Goal: Book appointment/travel/reservation

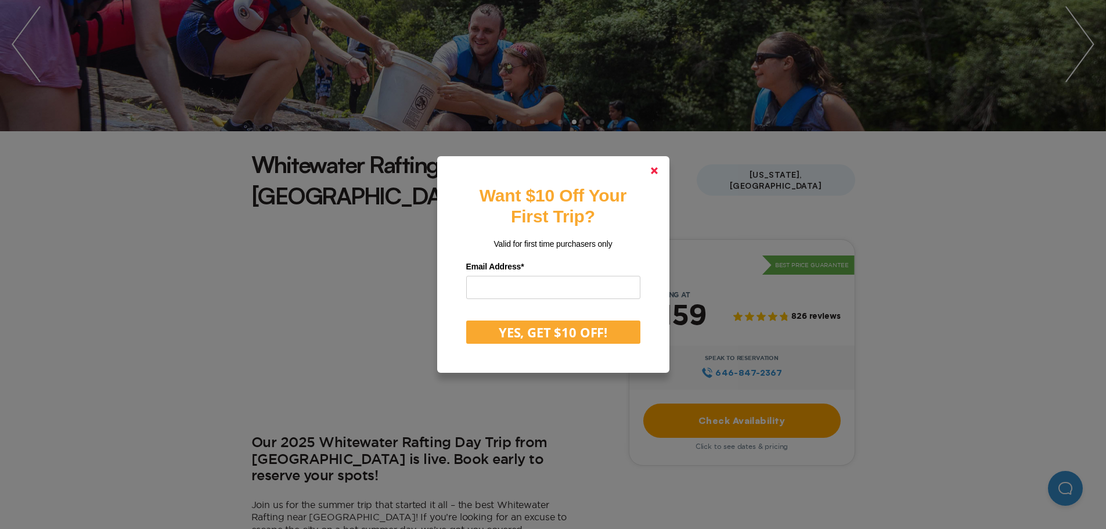
click at [657, 170] on polygon at bounding box center [654, 170] width 7 height 7
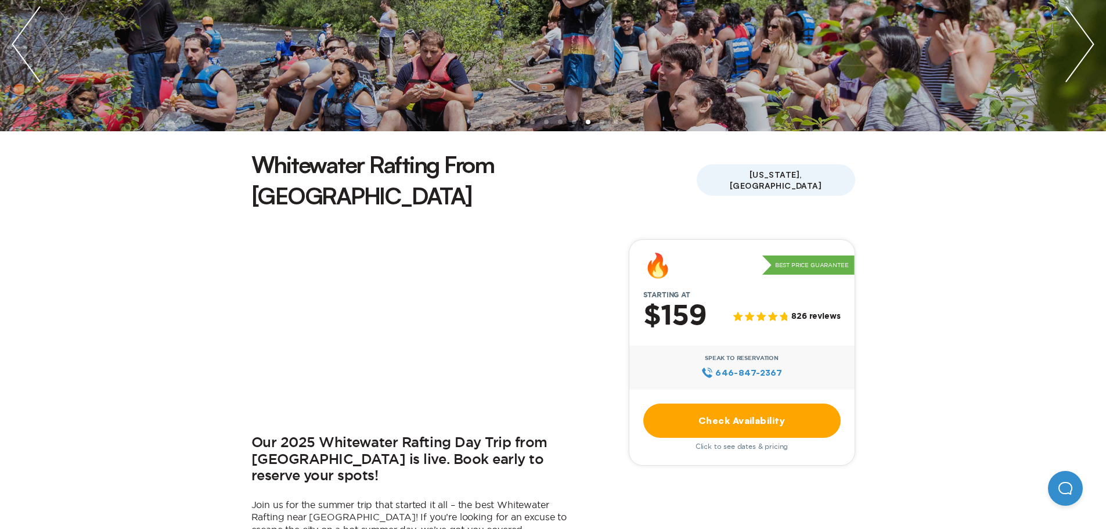
click at [741, 403] on link "Check Availability" at bounding box center [741, 420] width 197 height 34
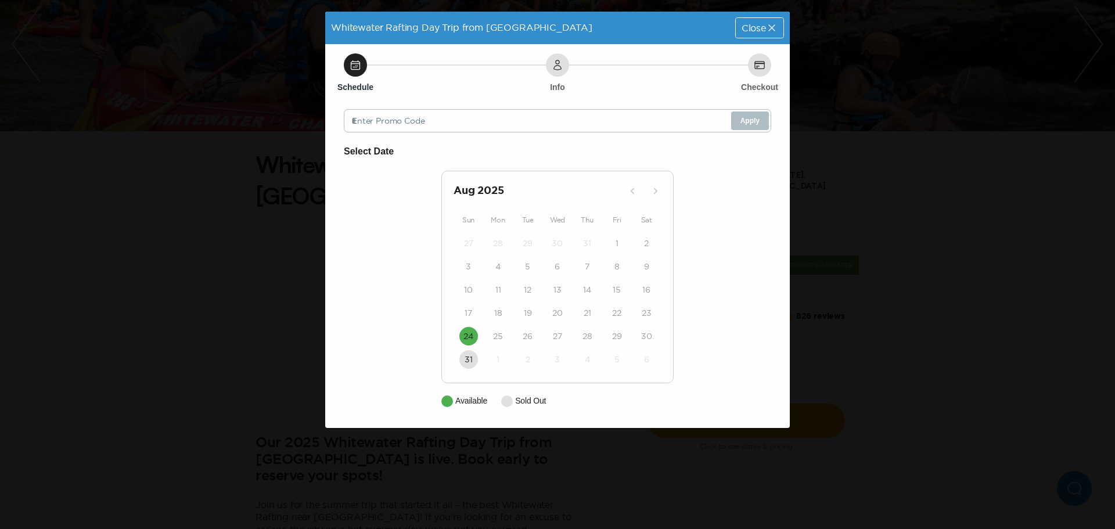
drag, startPoint x: 751, startPoint y: 24, endPoint x: 769, endPoint y: 59, distance: 39.5
click at [751, 35] on div "Close" at bounding box center [760, 28] width 48 height 20
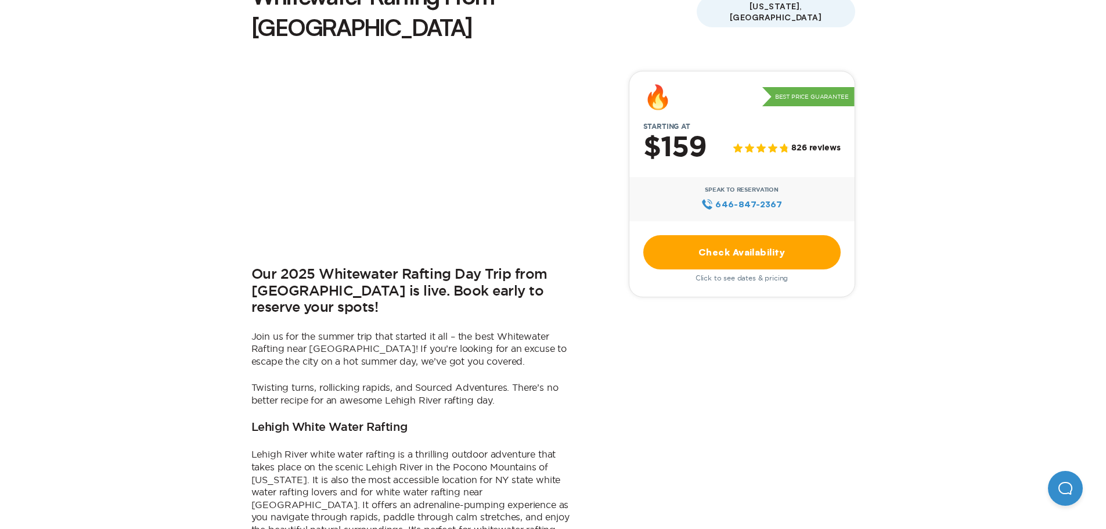
scroll to position [348, 0]
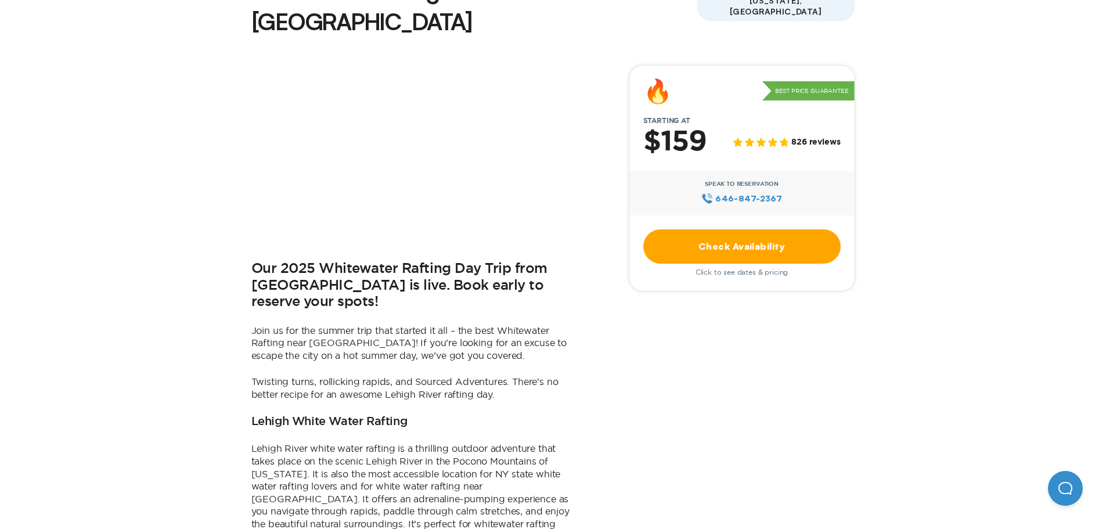
click at [745, 268] on span "Click to see dates & pricing" at bounding box center [742, 272] width 93 height 8
click at [750, 229] on link "Check Availability" at bounding box center [741, 246] width 197 height 34
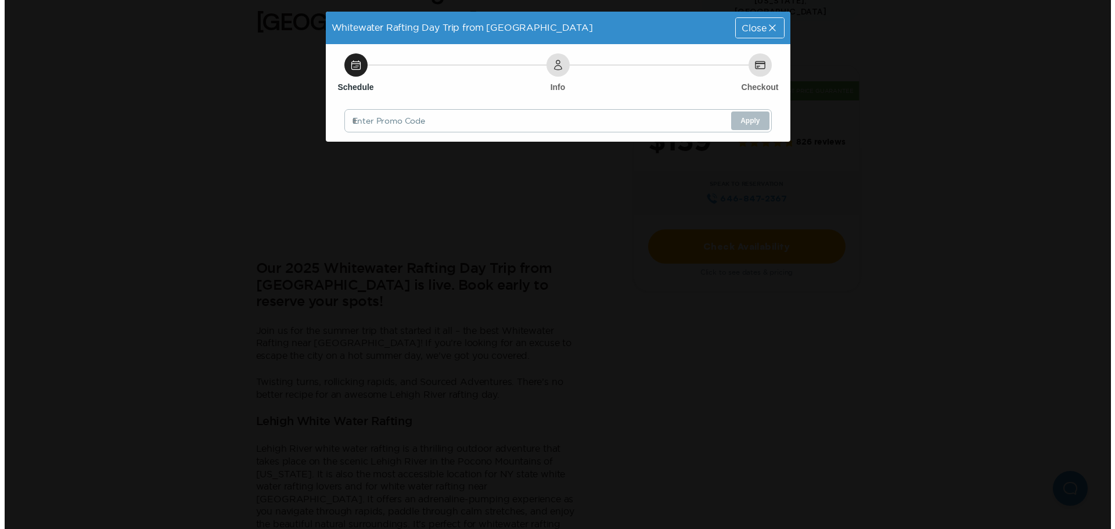
scroll to position [0, 0]
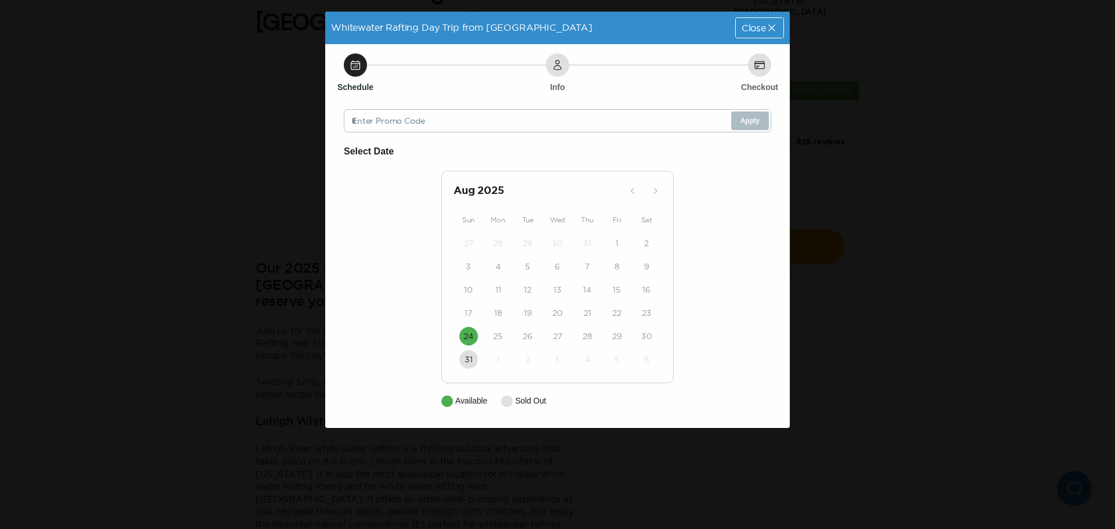
drag, startPoint x: 756, startPoint y: 31, endPoint x: 1015, endPoint y: 224, distance: 323.1
click at [757, 35] on div "Close" at bounding box center [760, 28] width 48 height 20
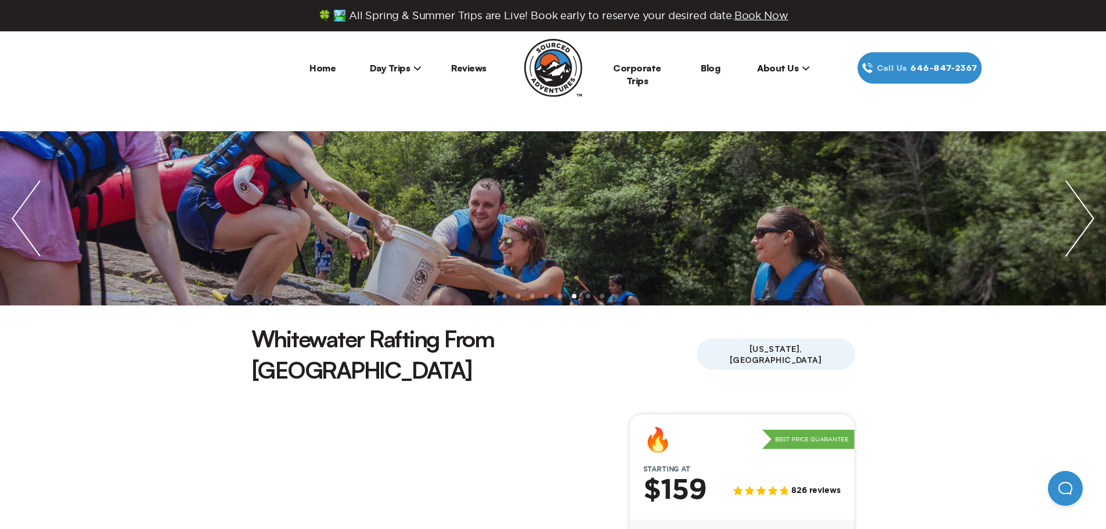
click at [410, 68] on span "Day Trips" at bounding box center [396, 68] width 52 height 12
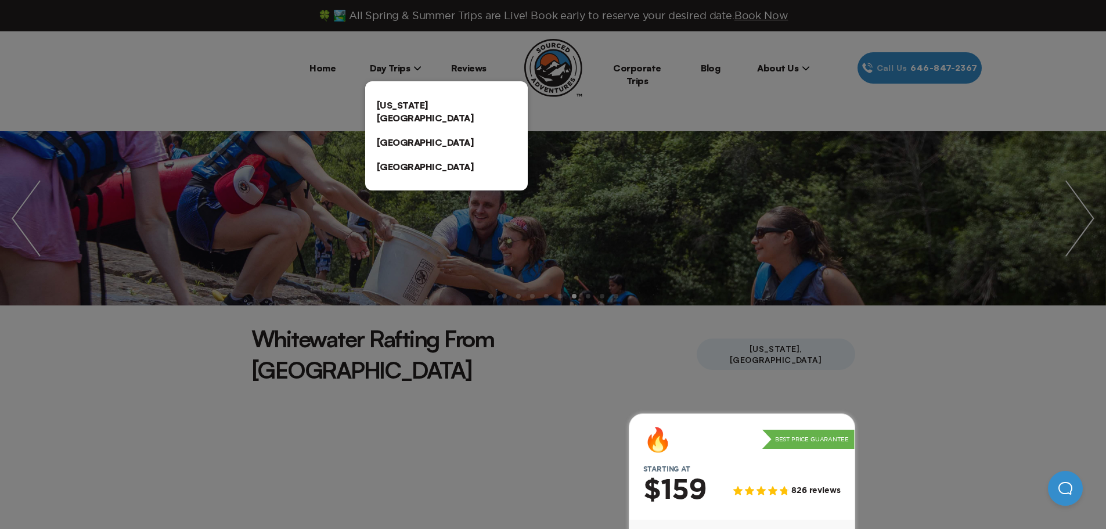
click at [437, 103] on link "[US_STATE][GEOGRAPHIC_DATA]" at bounding box center [446, 111] width 163 height 37
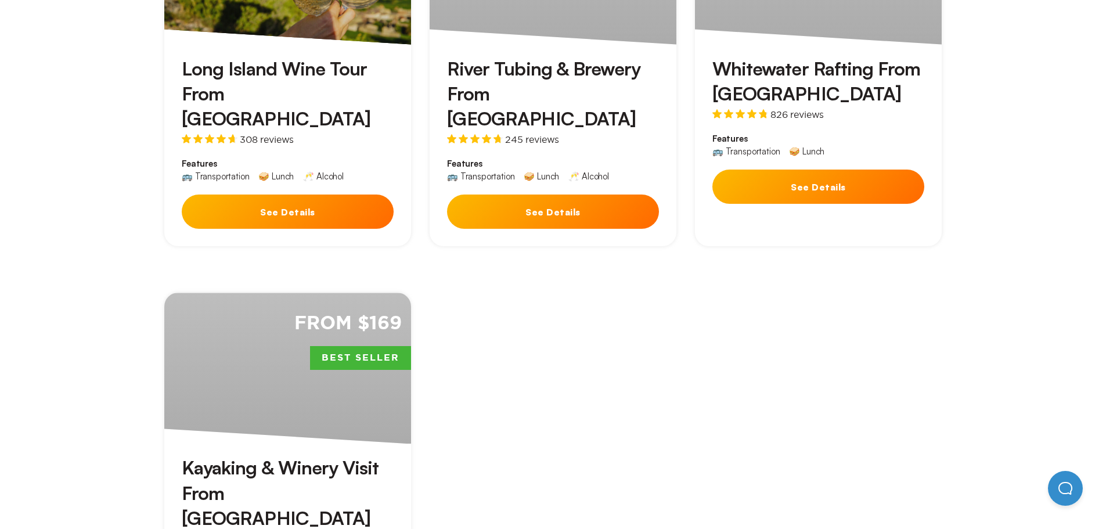
scroll to position [581, 0]
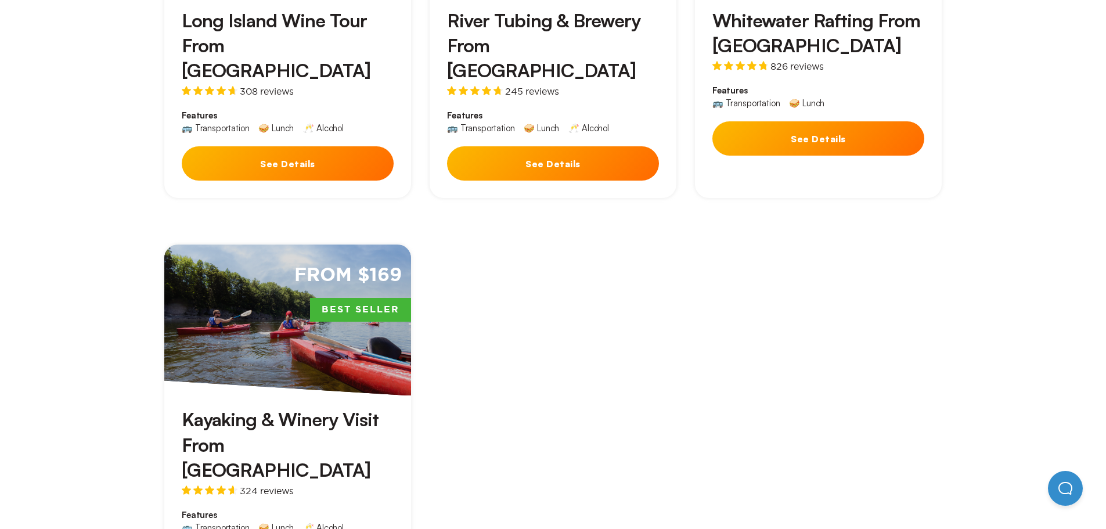
click at [851, 127] on button "See Details" at bounding box center [818, 138] width 212 height 34
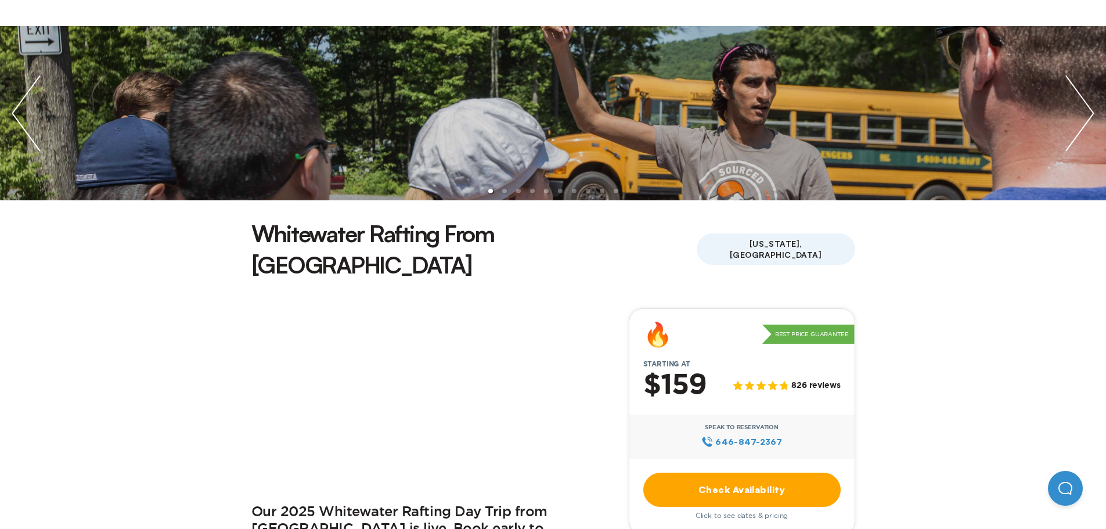
scroll to position [232, 0]
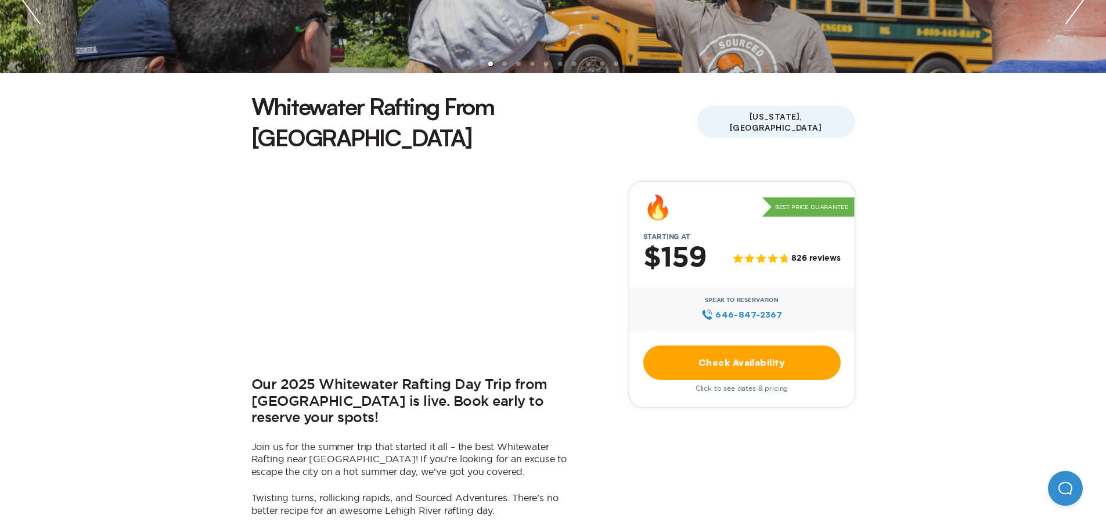
click at [756, 345] on link "Check Availability" at bounding box center [741, 362] width 197 height 34
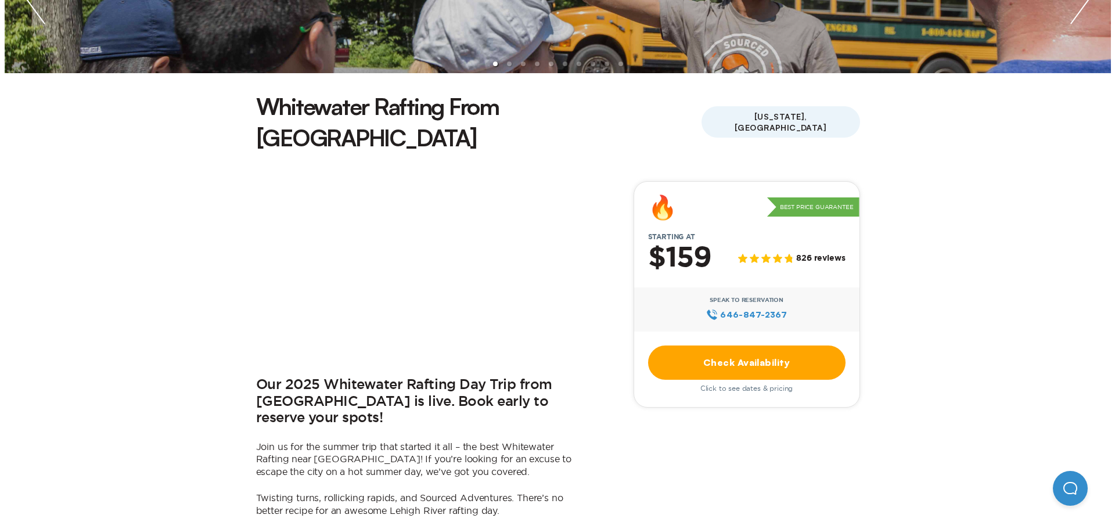
scroll to position [0, 0]
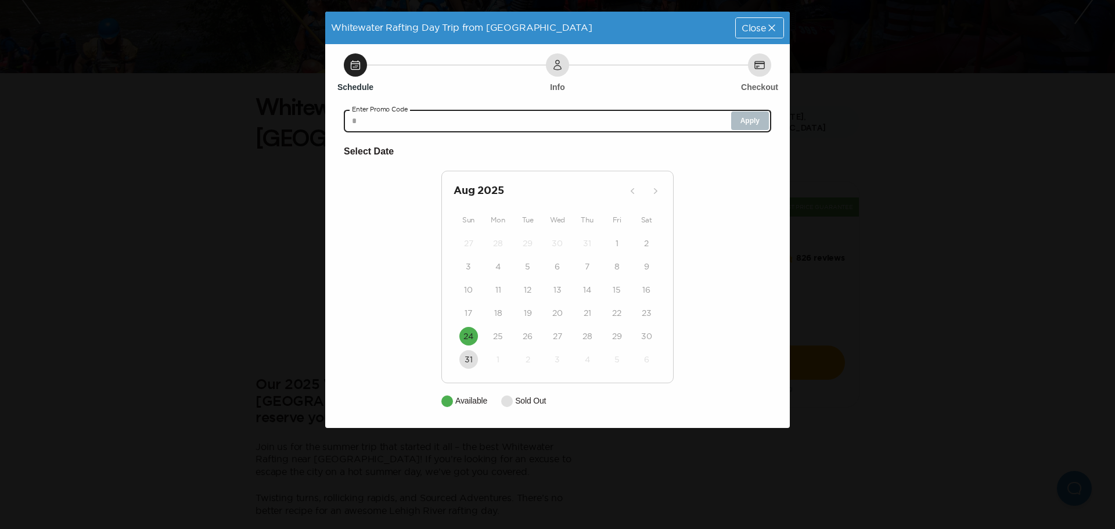
click at [465, 117] on input "text" at bounding box center [557, 120] width 427 height 23
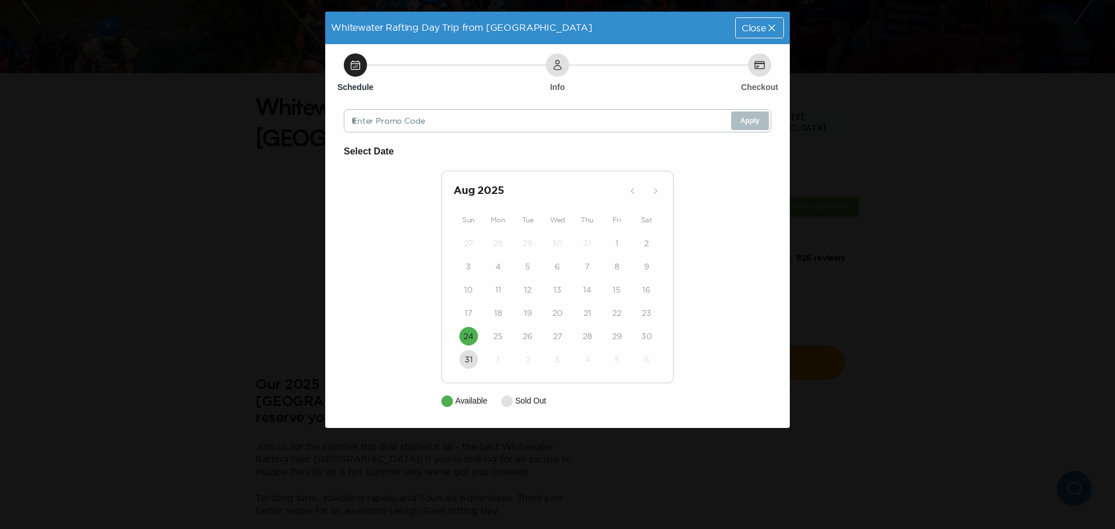
click at [549, 60] on div "Info" at bounding box center [557, 64] width 23 height 23
click at [708, 294] on div "Select Date [DATE] Sun Mon Tue Wed Thu Fri Sat 27 28 29 30 31 1 2 3 4 5 6 7 8 9…" at bounding box center [557, 275] width 427 height 263
click at [467, 323] on div "17" at bounding box center [468, 312] width 30 height 23
click at [474, 334] on button "24" at bounding box center [468, 336] width 19 height 19
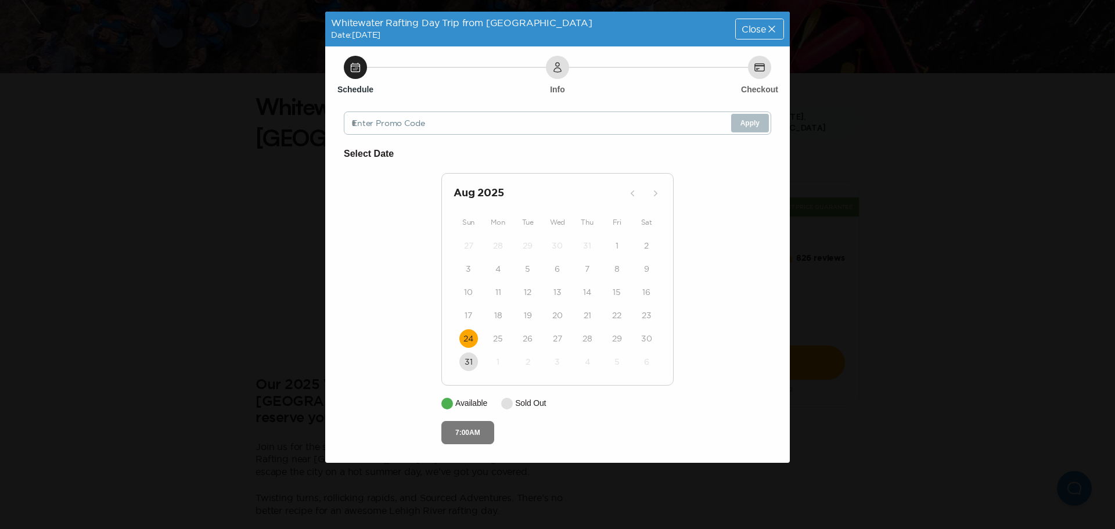
click at [468, 427] on button "7:00AM" at bounding box center [467, 432] width 53 height 23
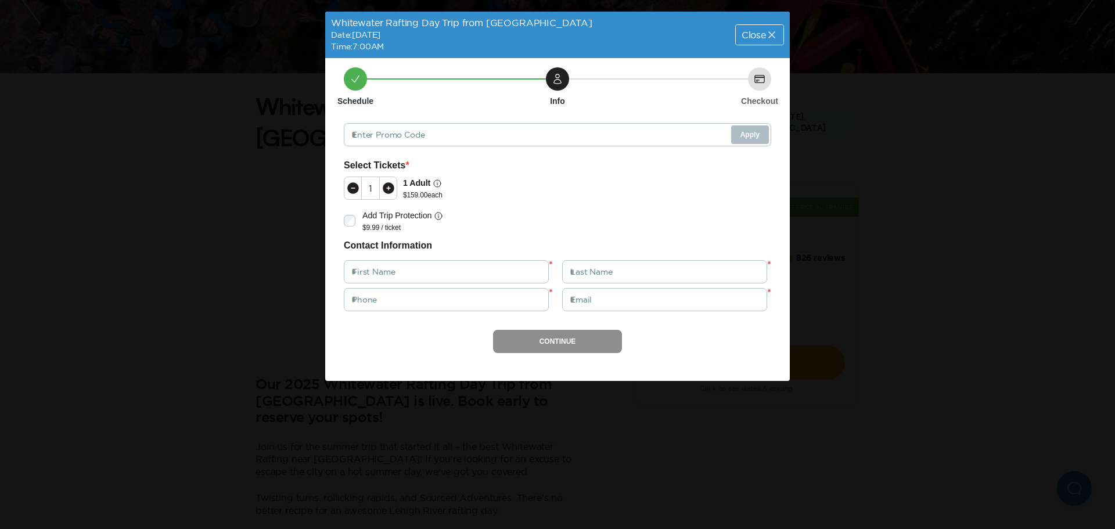
click at [767, 37] on icon at bounding box center [772, 35] width 12 height 12
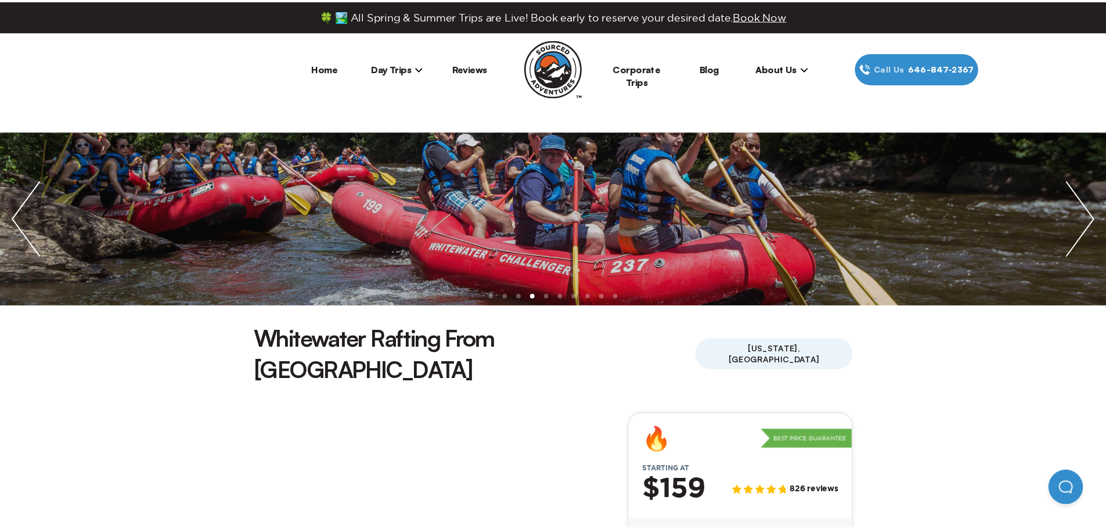
scroll to position [232, 0]
